Goal: Find specific fact: Find specific fact

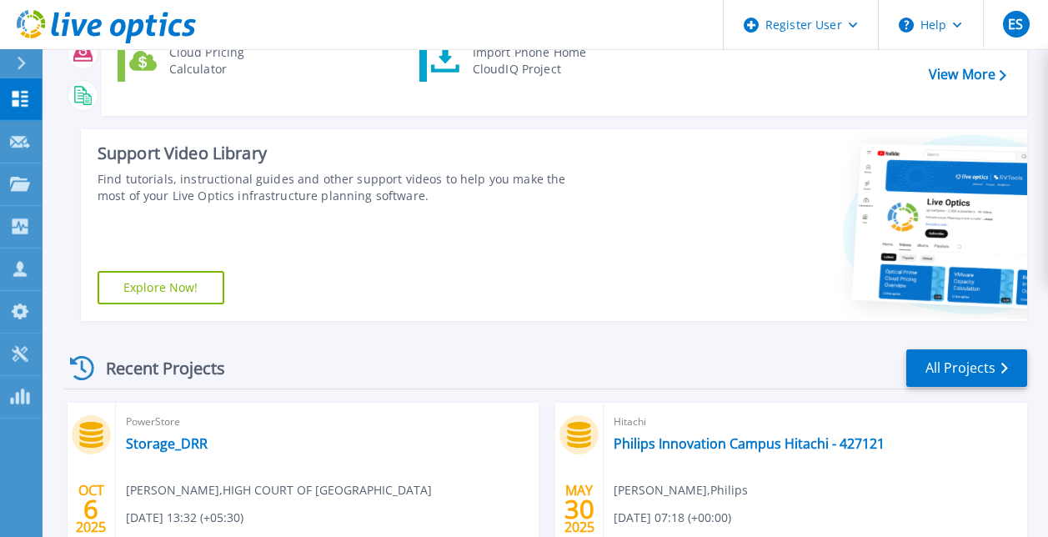
scroll to position [334, 0]
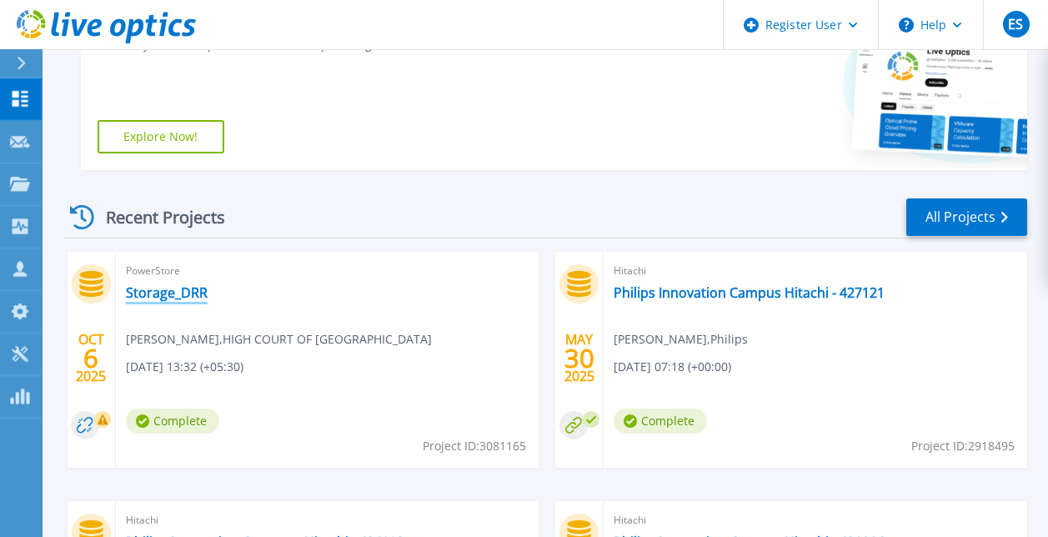
click at [163, 293] on link "Storage_DRR" at bounding box center [167, 292] width 82 height 17
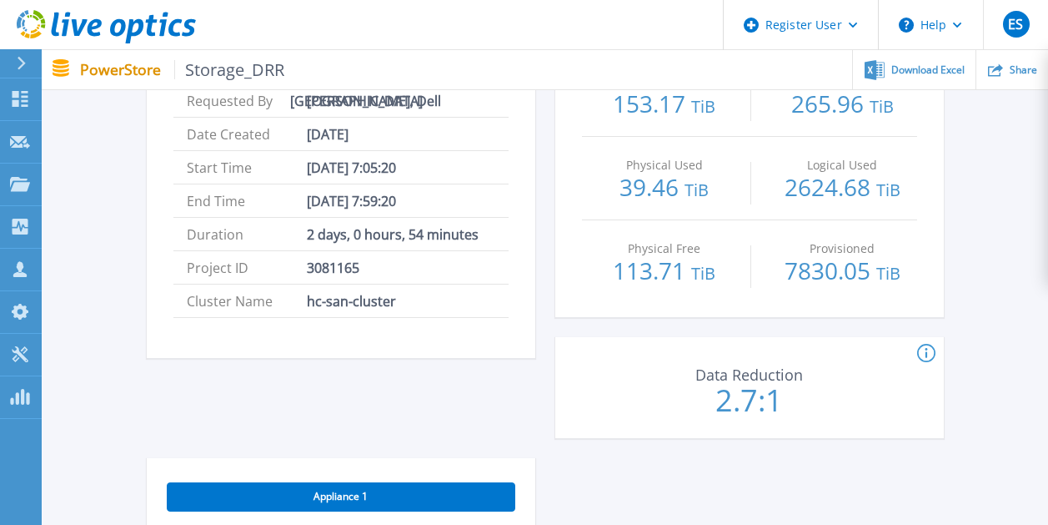
scroll to position [584, 0]
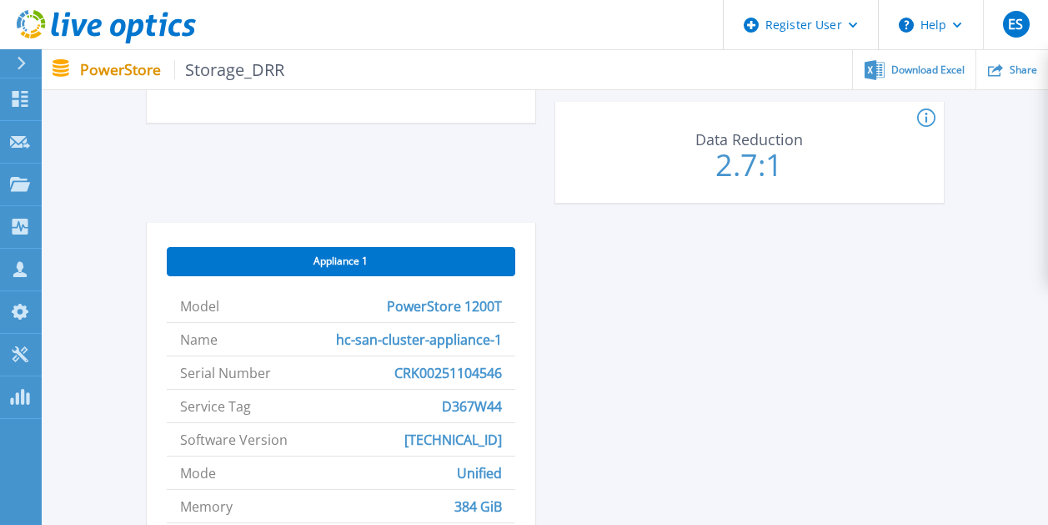
click at [395, 366] on span "CRK00251104546" at bounding box center [449, 372] width 108 height 33
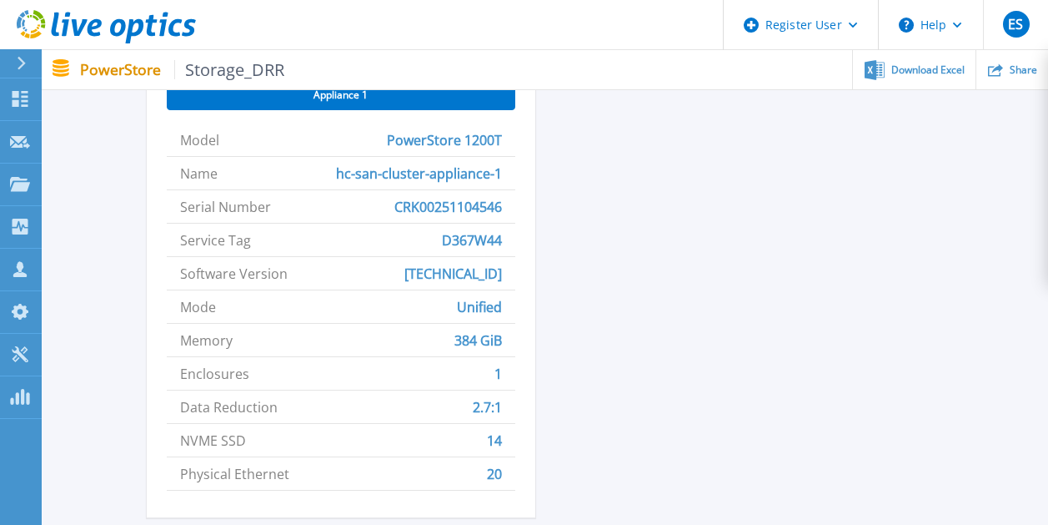
scroll to position [751, 0]
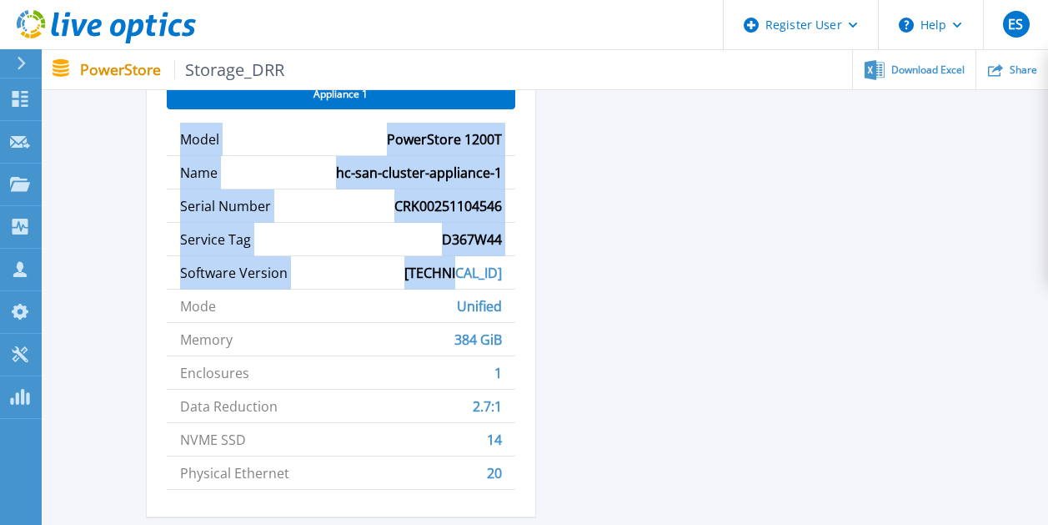
drag, startPoint x: 182, startPoint y: 138, endPoint x: 515, endPoint y: 268, distance: 357.8
click at [515, 268] on div "Appliance 1 Model PowerStore 1200T Name hc-san-cluster-appliance-1 Serial Numbe…" at bounding box center [341, 286] width 389 height 460
copy ul "Model PowerStore 1200T Name hc-san-cluster-appliance-1 Serial Number CRK0025110…"
click at [485, 209] on span "CRK00251104546" at bounding box center [449, 205] width 108 height 33
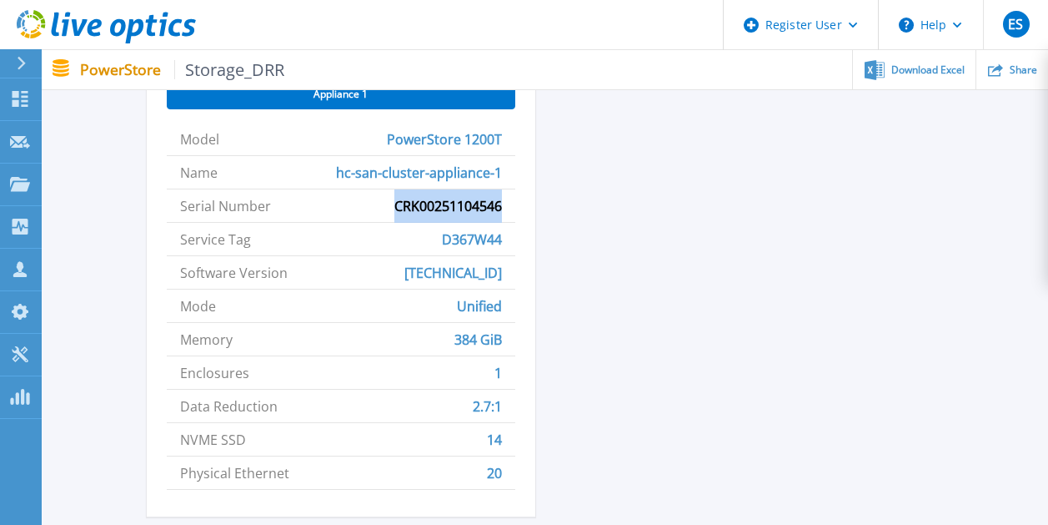
drag, startPoint x: 394, startPoint y: 204, endPoint x: 506, endPoint y: 208, distance: 112.6
click at [506, 208] on li "Serial Number CRK00251104546" at bounding box center [341, 205] width 349 height 33
copy span "CRK00251104546"
